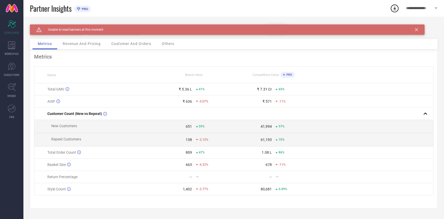
click at [418, 28] on icon at bounding box center [416, 29] width 3 height 3
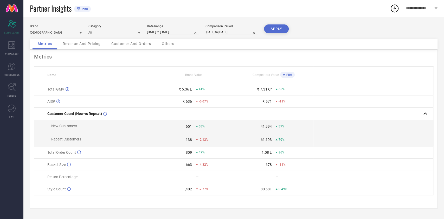
click at [174, 32] on input "26-09-2025 to 26-09-2025" at bounding box center [173, 31] width 52 height 5
select select "8"
select select "2025"
select select "9"
select select "2025"
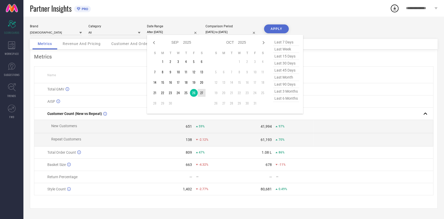
click at [201, 93] on td "27" at bounding box center [202, 93] width 8 height 8
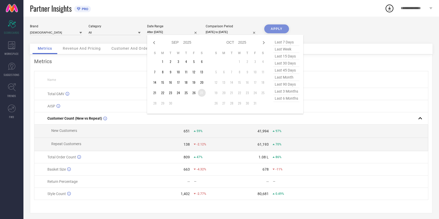
type input "[DATE] to [DATE]"
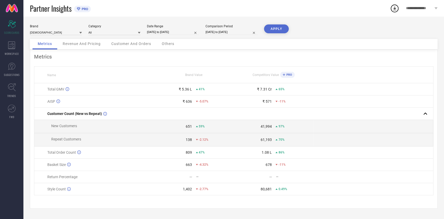
click at [279, 26] on button "APPLY" at bounding box center [276, 28] width 25 height 9
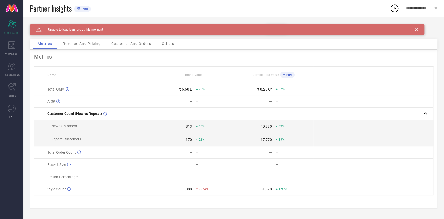
click at [419, 28] on div "Caution Created with Sketch. Unable to load banners at this moment" at bounding box center [227, 29] width 395 height 10
click at [418, 28] on icon at bounding box center [416, 29] width 3 height 3
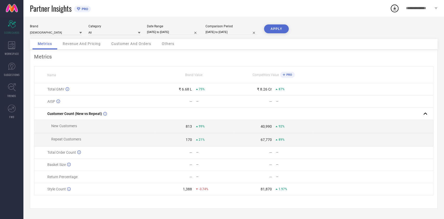
select select "8"
select select "2025"
select select "9"
select select "2025"
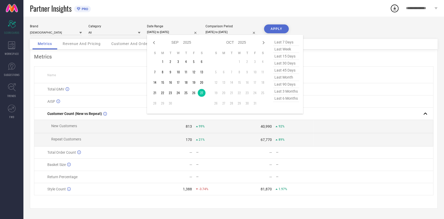
click at [170, 32] on input "[DATE] to [DATE]" at bounding box center [173, 31] width 52 height 5
click at [202, 93] on td "27" at bounding box center [202, 93] width 8 height 8
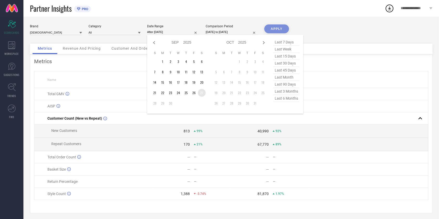
type input "[DATE] to [DATE]"
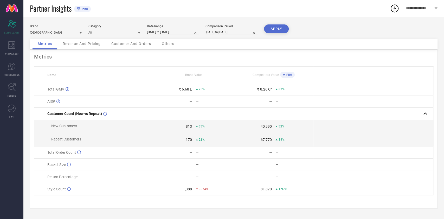
click at [273, 30] on button "APPLY" at bounding box center [276, 28] width 25 height 9
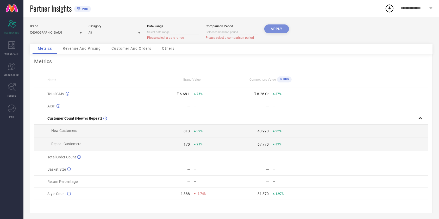
select select "8"
select select "2025"
select select "9"
select select "2025"
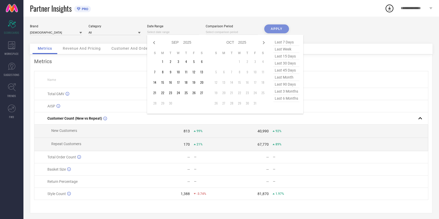
click at [173, 31] on input at bounding box center [173, 31] width 52 height 5
click at [202, 94] on td "27" at bounding box center [202, 93] width 8 height 8
type input "[DATE] to [DATE]"
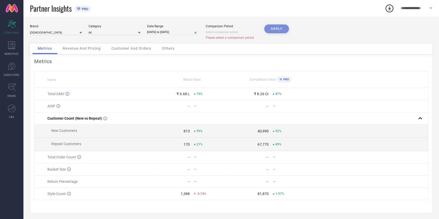
click at [281, 23] on div "Brand [DEMOGRAPHIC_DATA] Category All Date Range [DATE] to [DATE] Comparison Pe…" at bounding box center [230, 119] width 415 height 205
click at [177, 34] on input "[DATE] to [DATE]" at bounding box center [173, 31] width 52 height 5
select select "8"
select select "2025"
select select "9"
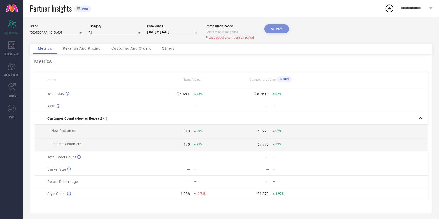
select select "2025"
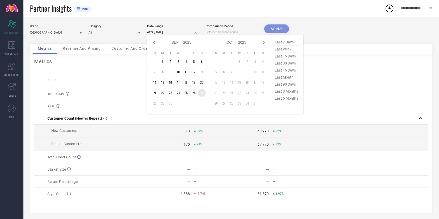
click at [200, 93] on td "27" at bounding box center [202, 93] width 8 height 8
type input "[DATE] to [DATE]"
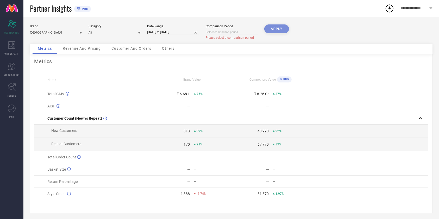
click at [280, 28] on div "APPLY" at bounding box center [276, 33] width 25 height 19
click at [174, 32] on input "[DATE] to [DATE]" at bounding box center [173, 31] width 52 height 5
select select "8"
select select "2025"
select select "9"
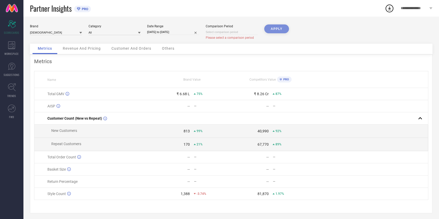
select select "2025"
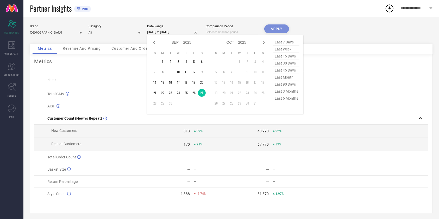
click at [174, 32] on input "[DATE] to [DATE]" at bounding box center [173, 31] width 52 height 5
click at [200, 91] on td "27" at bounding box center [202, 93] width 8 height 8
type input "[DATE] to [DATE]"
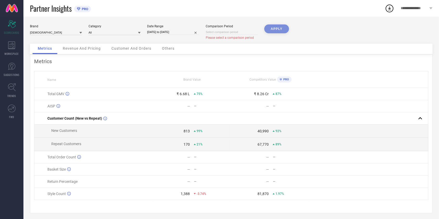
click at [282, 28] on div "APPLY" at bounding box center [276, 33] width 25 height 19
click at [136, 34] on input at bounding box center [115, 32] width 52 height 5
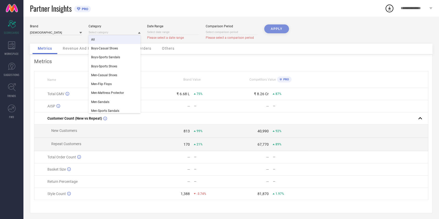
click at [111, 40] on div "All" at bounding box center [115, 39] width 52 height 9
click at [75, 34] on input at bounding box center [56, 32] width 52 height 5
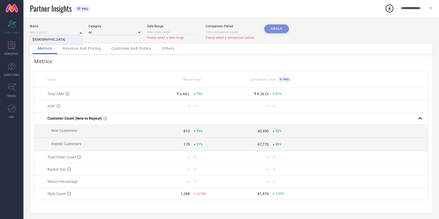
click at [67, 39] on div "[DEMOGRAPHIC_DATA]" at bounding box center [56, 39] width 52 height 9
click at [286, 28] on div "APPLY" at bounding box center [276, 33] width 25 height 19
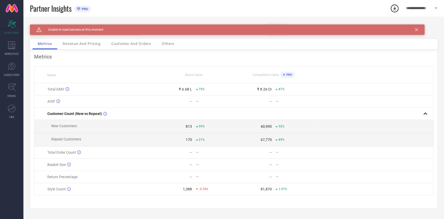
click at [415, 28] on icon at bounding box center [416, 29] width 3 height 3
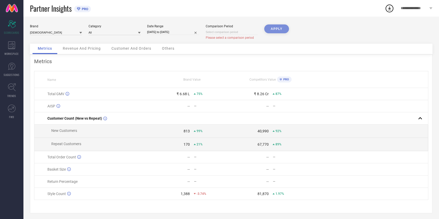
click at [189, 29] on div "Date Range [DATE] to [DATE]" at bounding box center [173, 31] width 52 height 15
select select "8"
select select "2025"
select select "9"
select select "2025"
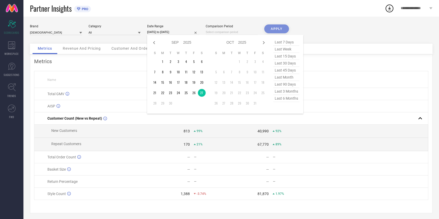
click at [189, 34] on input "[DATE] to [DATE]" at bounding box center [173, 31] width 52 height 5
click at [200, 93] on td "27" at bounding box center [202, 93] width 8 height 8
type input "[DATE] to [DATE]"
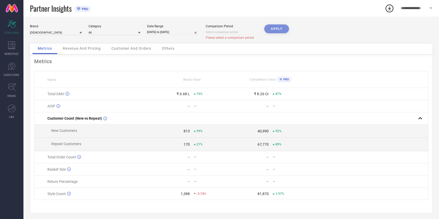
click at [283, 23] on div "Brand [DEMOGRAPHIC_DATA] Category All Date Range [DATE] to [DATE] Comparison Pe…" at bounding box center [230, 119] width 415 height 205
click at [108, 31] on input at bounding box center [115, 32] width 52 height 5
click at [104, 37] on div "All" at bounding box center [115, 39] width 52 height 9
click at [74, 35] on div "[DEMOGRAPHIC_DATA]" at bounding box center [56, 32] width 52 height 5
click at [70, 38] on div "[DEMOGRAPHIC_DATA]" at bounding box center [56, 39] width 52 height 9
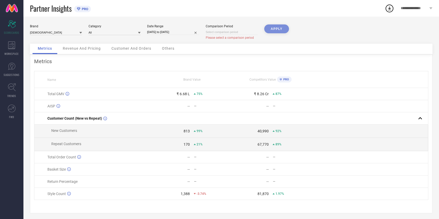
click at [171, 32] on input "[DATE] to [DATE]" at bounding box center [173, 31] width 52 height 5
select select "8"
select select "2025"
select select "9"
select select "2025"
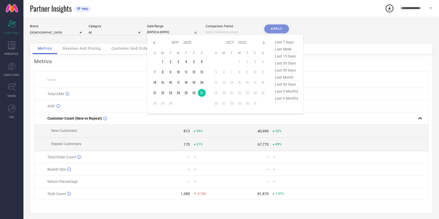
click at [171, 32] on input "[DATE] to [DATE]" at bounding box center [173, 31] width 52 height 5
click at [204, 94] on td "27" at bounding box center [202, 93] width 8 height 8
type input "[DATE] to [DATE]"
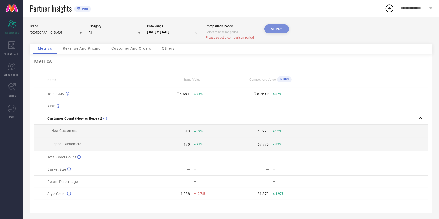
click at [184, 32] on input "[DATE] to [DATE]" at bounding box center [173, 31] width 52 height 5
select select "8"
select select "2025"
select select "9"
select select "2025"
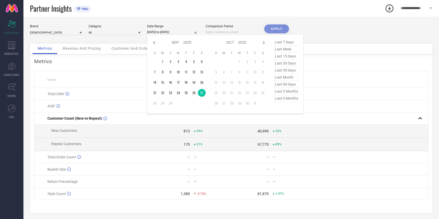
click at [184, 32] on input "[DATE] to [DATE]" at bounding box center [173, 31] width 52 height 5
click at [201, 91] on td "27" at bounding box center [202, 93] width 8 height 8
type input "[DATE] to [DATE]"
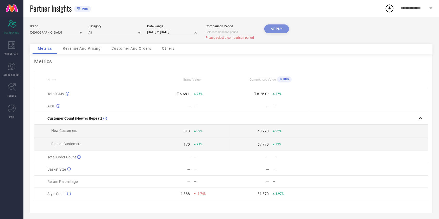
click at [277, 24] on div "APPLY" at bounding box center [276, 33] width 25 height 19
click at [221, 34] on input at bounding box center [232, 31] width 52 height 5
select select "8"
select select "2025"
select select "9"
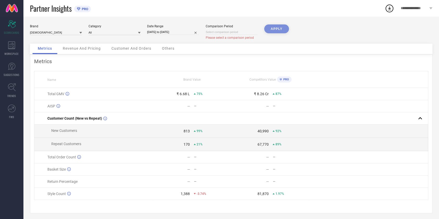
select select "2025"
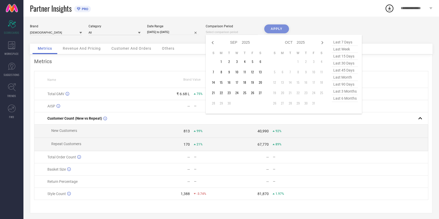
click at [221, 34] on input at bounding box center [232, 31] width 52 height 5
click at [258, 93] on td "27" at bounding box center [260, 93] width 8 height 8
type input "[DATE] to [DATE]"
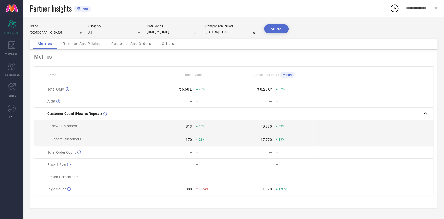
click at [277, 30] on button "APPLY" at bounding box center [276, 28] width 25 height 9
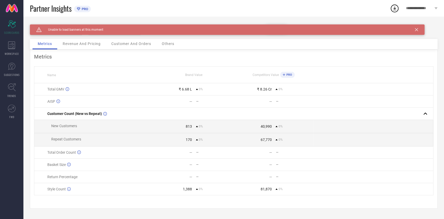
click at [418, 27] on div "Caution Created with Sketch. Unable to load banners at this moment" at bounding box center [227, 29] width 395 height 10
click at [416, 29] on icon at bounding box center [416, 29] width 3 height 3
